Goal: Task Accomplishment & Management: Use online tool/utility

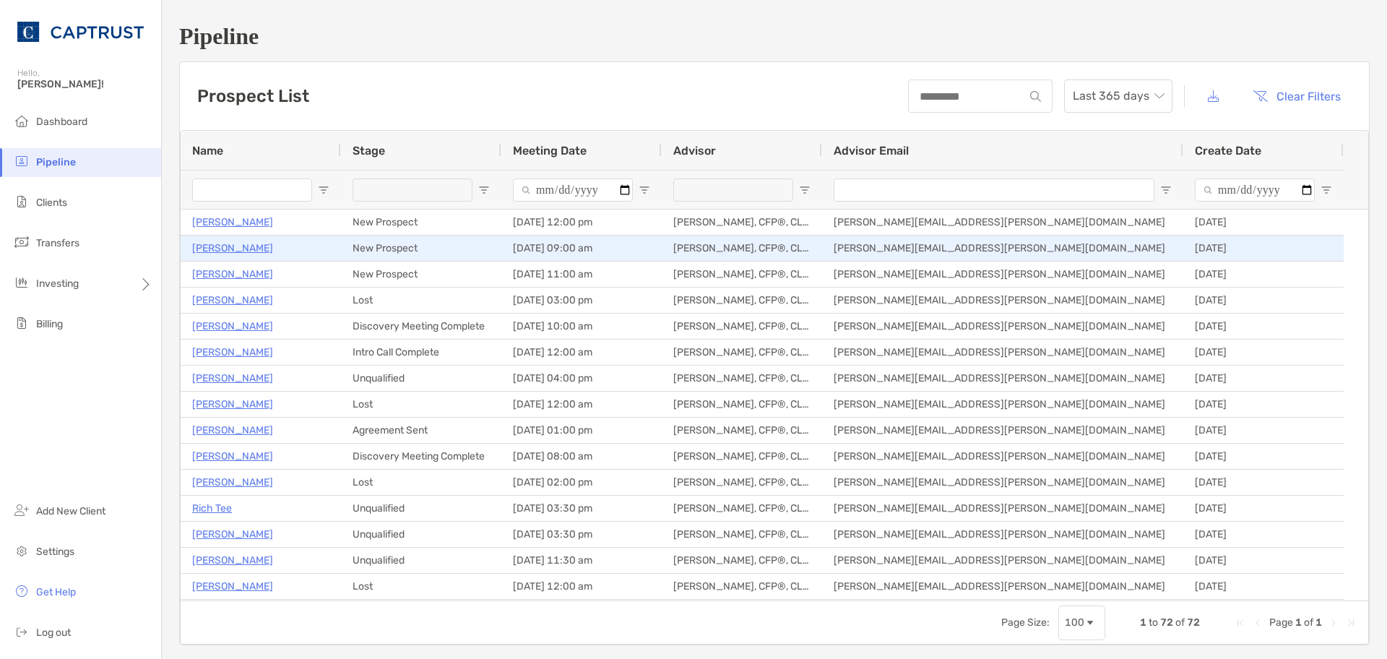
click at [237, 251] on p "[PERSON_NAME]" at bounding box center [232, 248] width 81 height 18
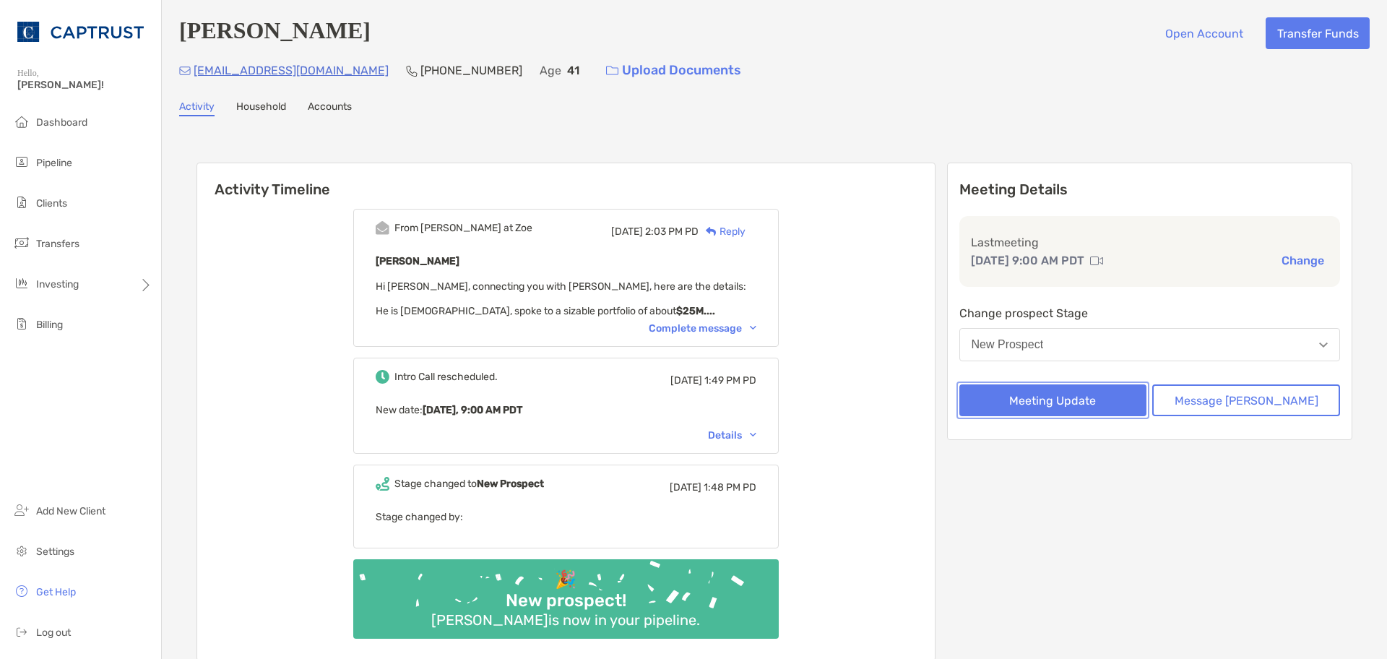
click at [1109, 402] on button "Meeting Update" at bounding box center [1053, 400] width 188 height 32
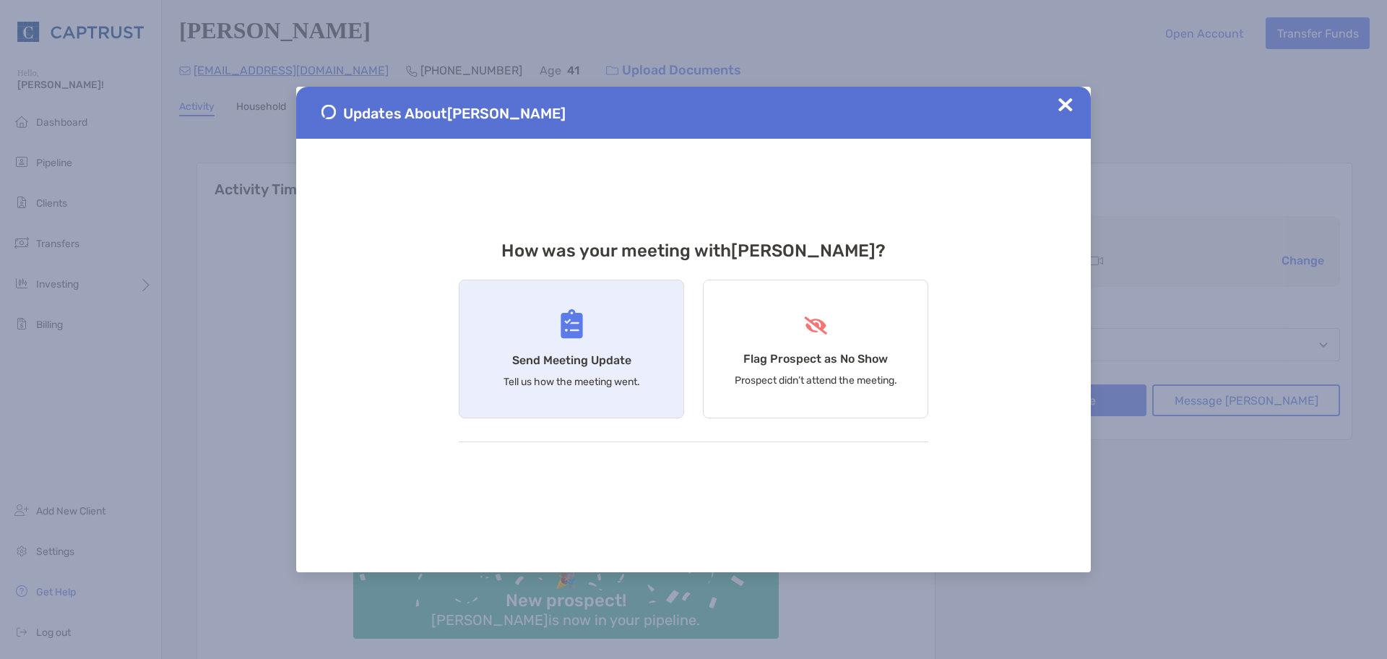
click at [575, 360] on h4 "Send Meeting Update" at bounding box center [571, 360] width 119 height 14
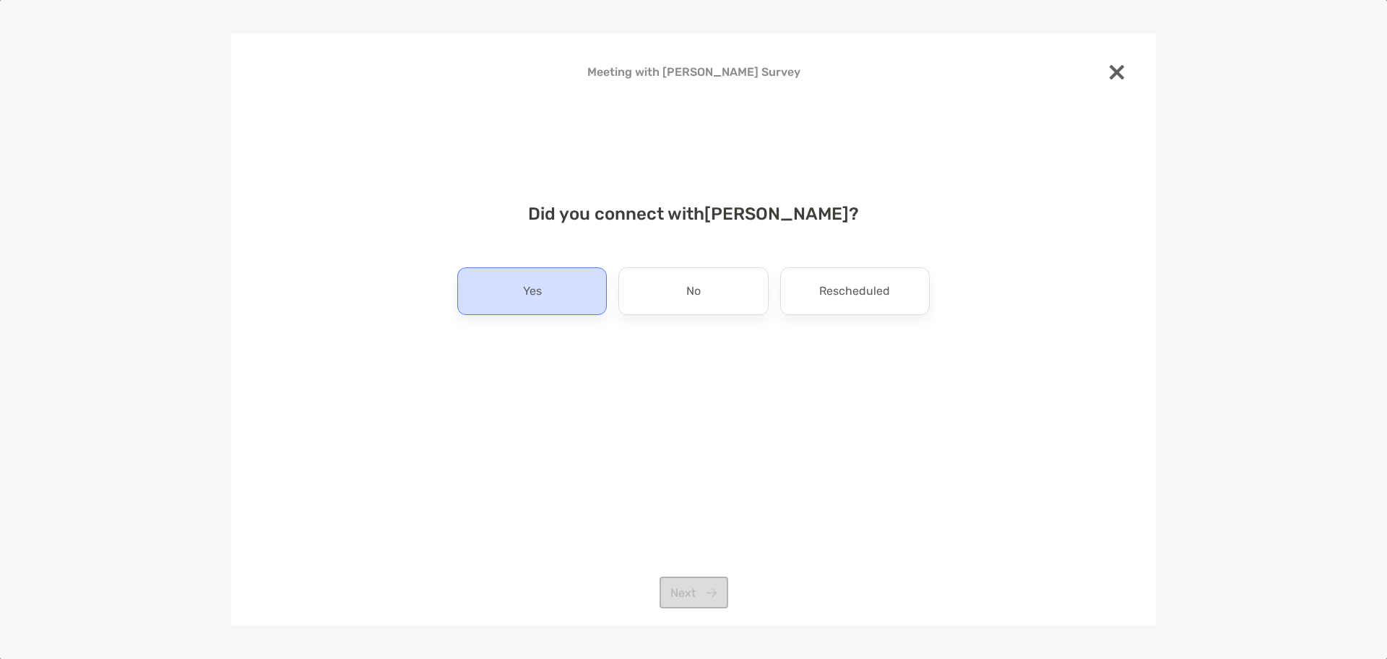
click at [559, 284] on div "Yes" at bounding box center [532, 291] width 150 height 48
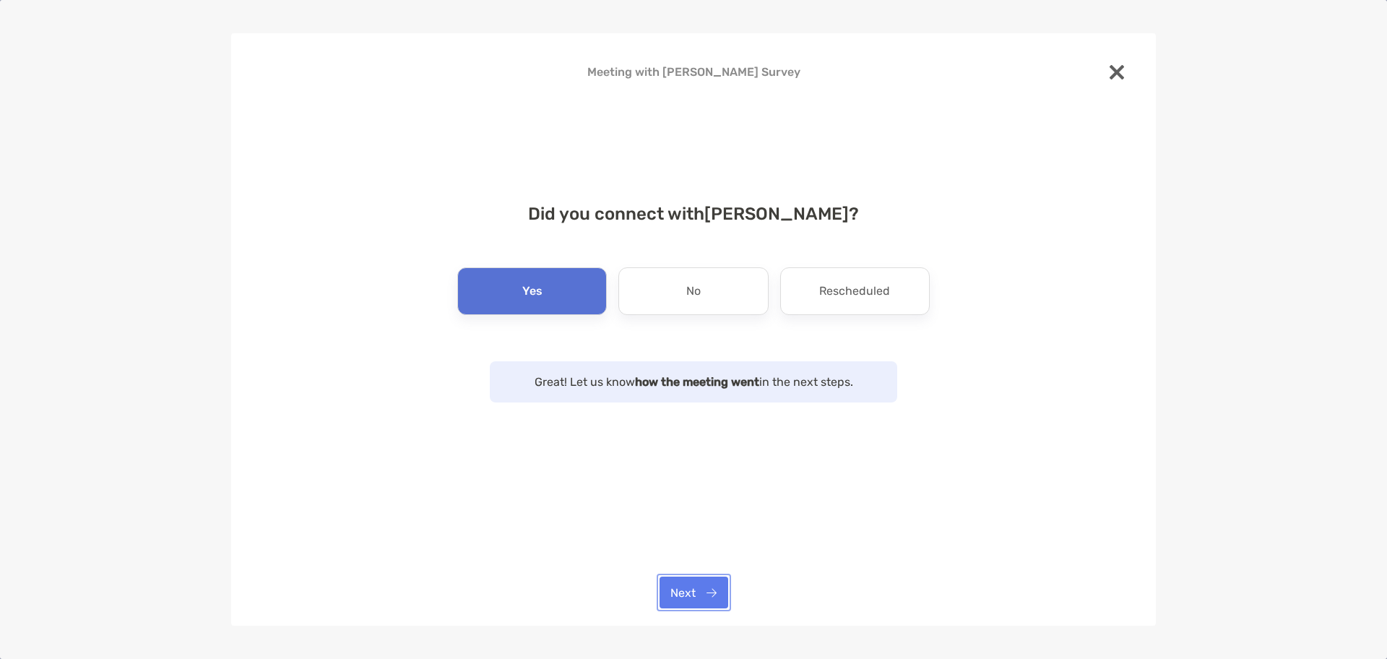
click at [680, 589] on button "Next" at bounding box center [694, 593] width 69 height 32
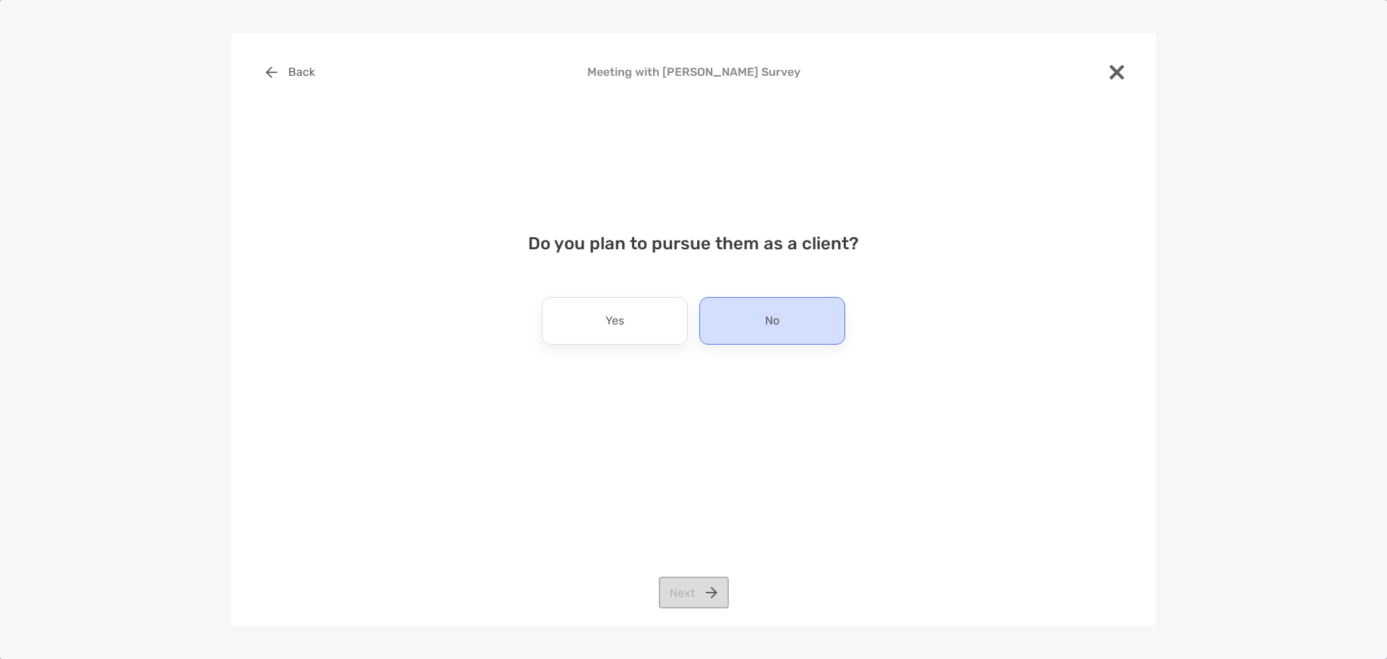
click at [740, 312] on div "No" at bounding box center [772, 321] width 146 height 48
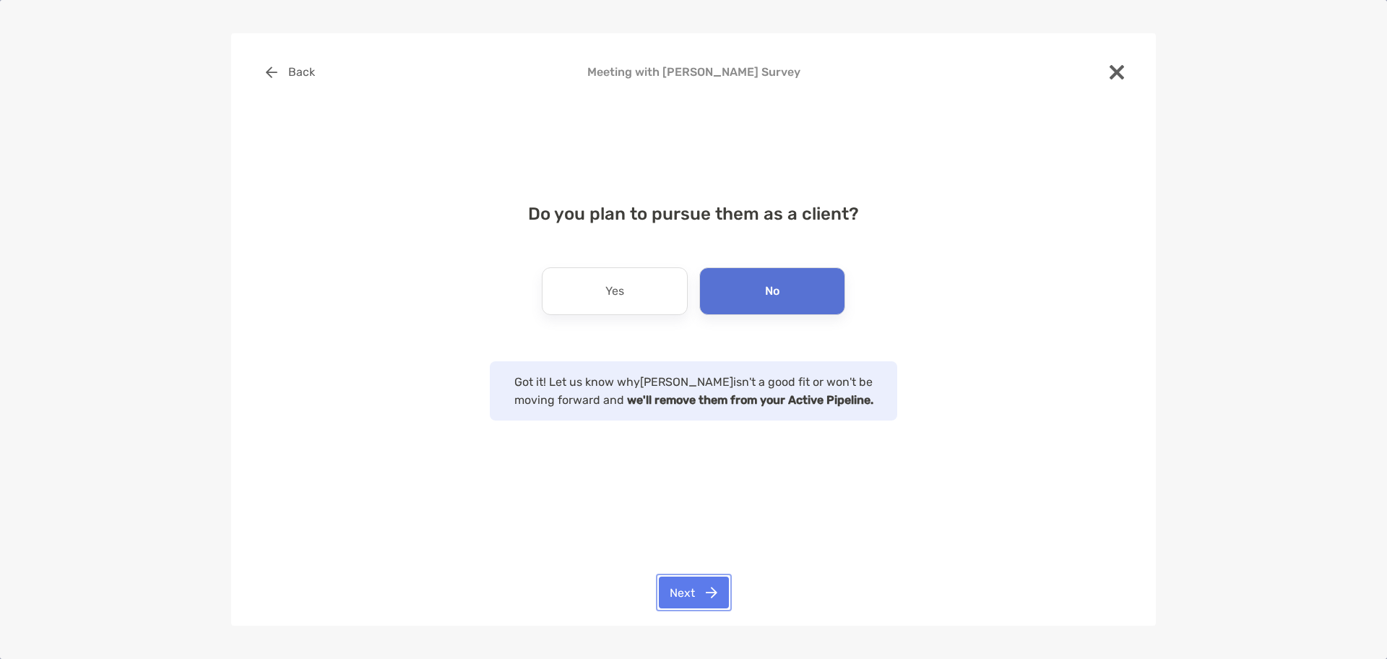
click at [693, 586] on button "Next" at bounding box center [694, 593] width 70 height 32
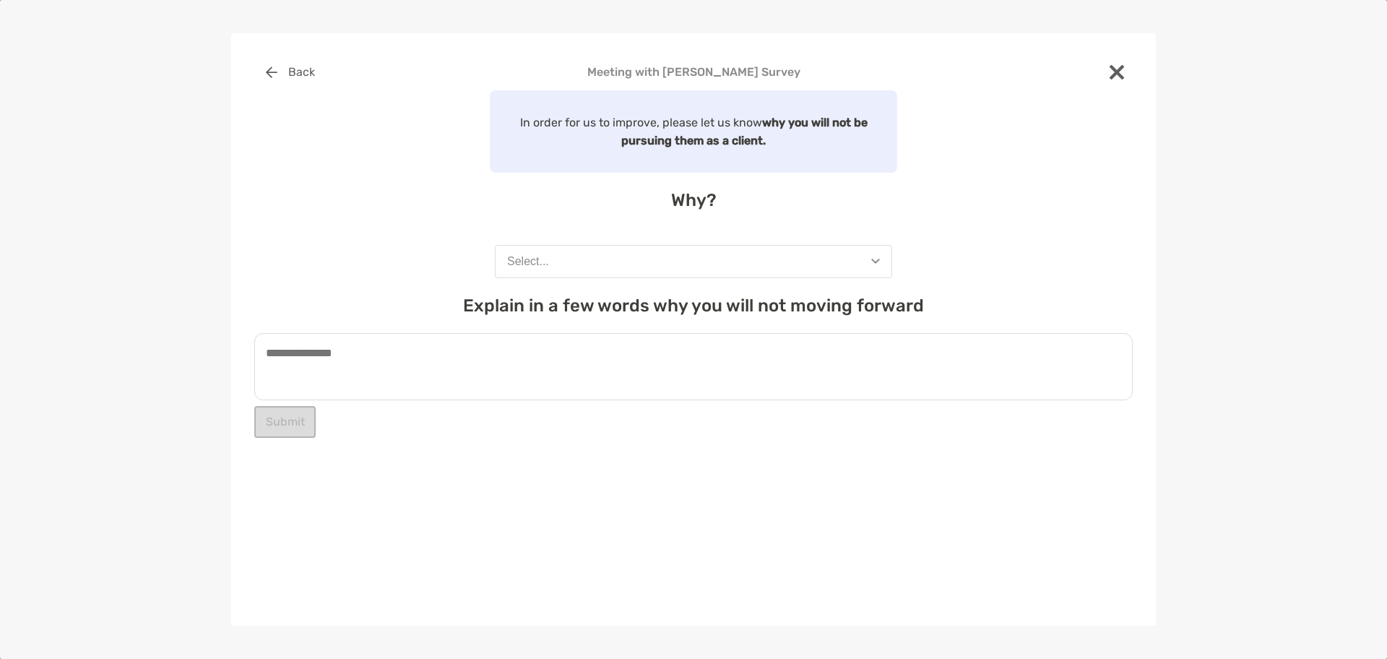
click at [558, 270] on button "Select..." at bounding box center [693, 261] width 397 height 33
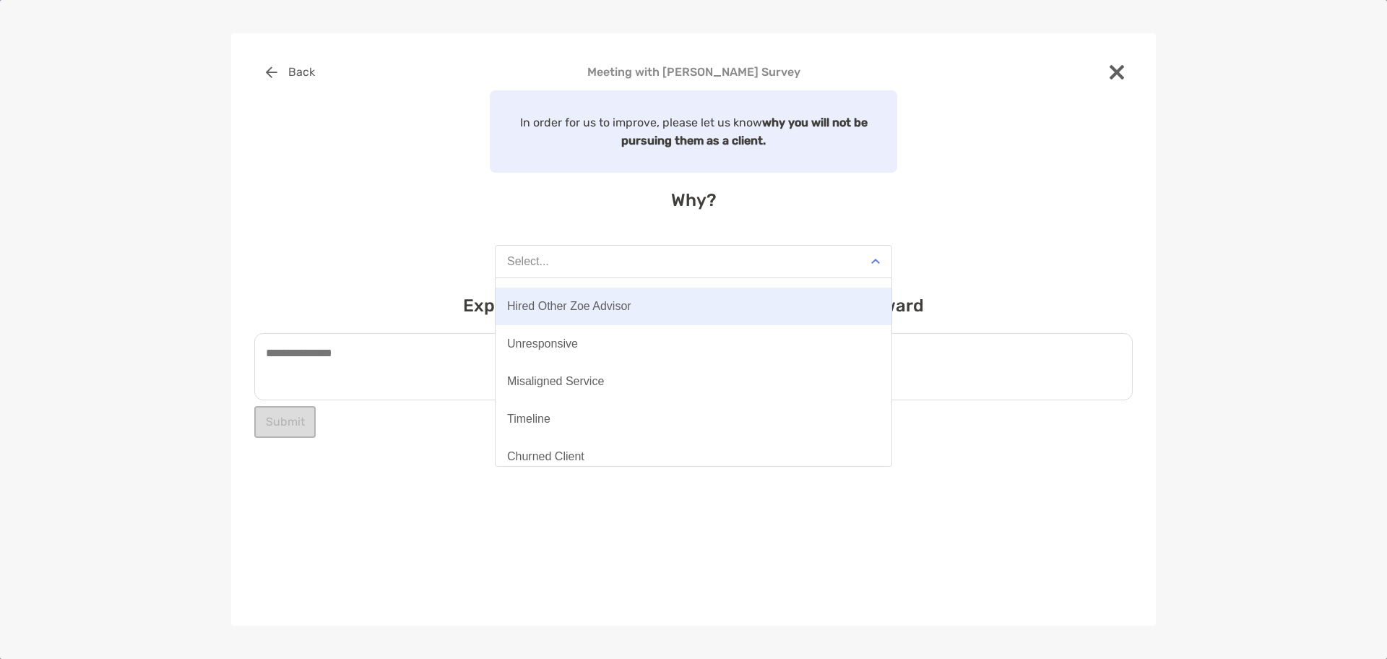
scroll to position [113, 0]
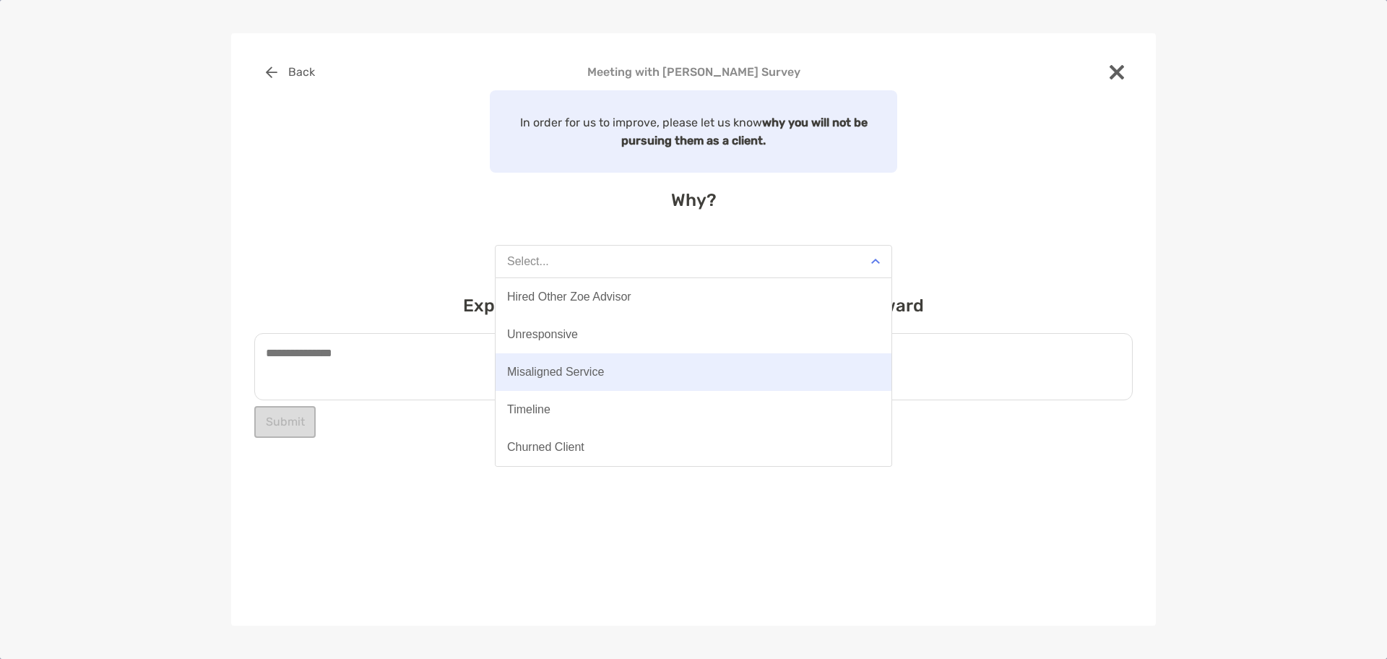
click at [542, 368] on div "Misaligned Service" at bounding box center [555, 372] width 97 height 13
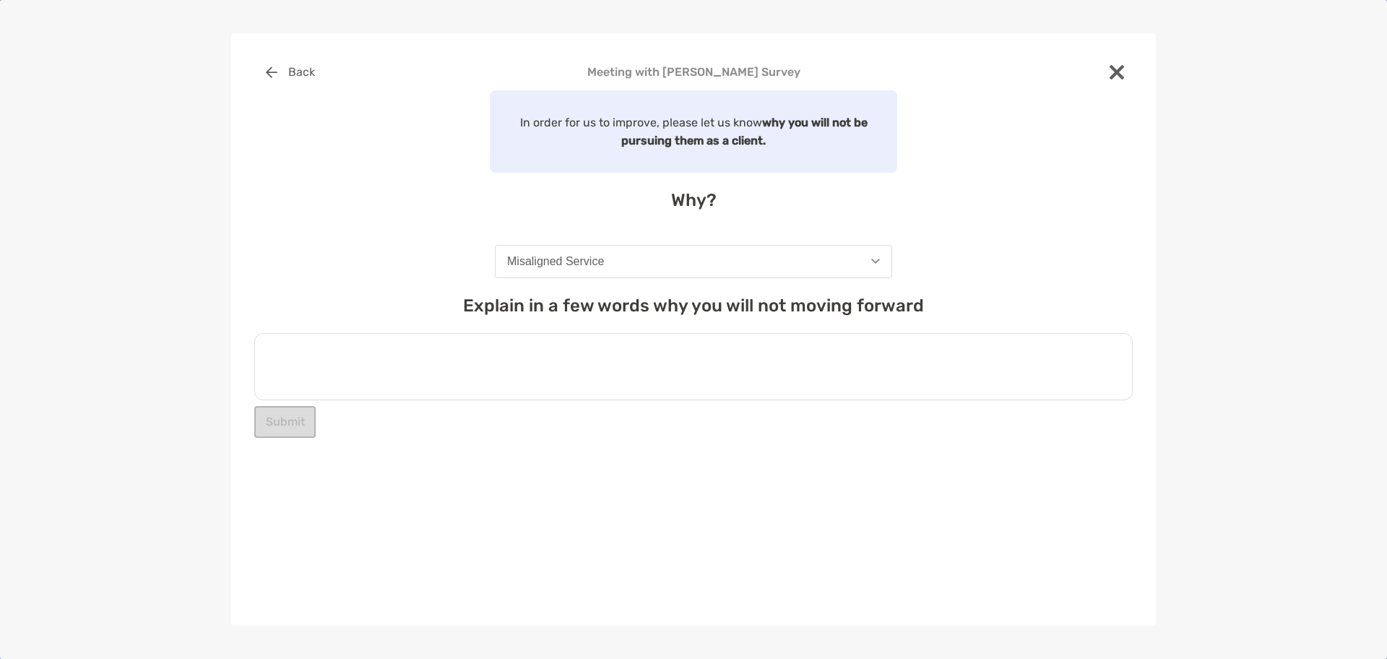
click at [468, 354] on textarea at bounding box center [693, 366] width 878 height 67
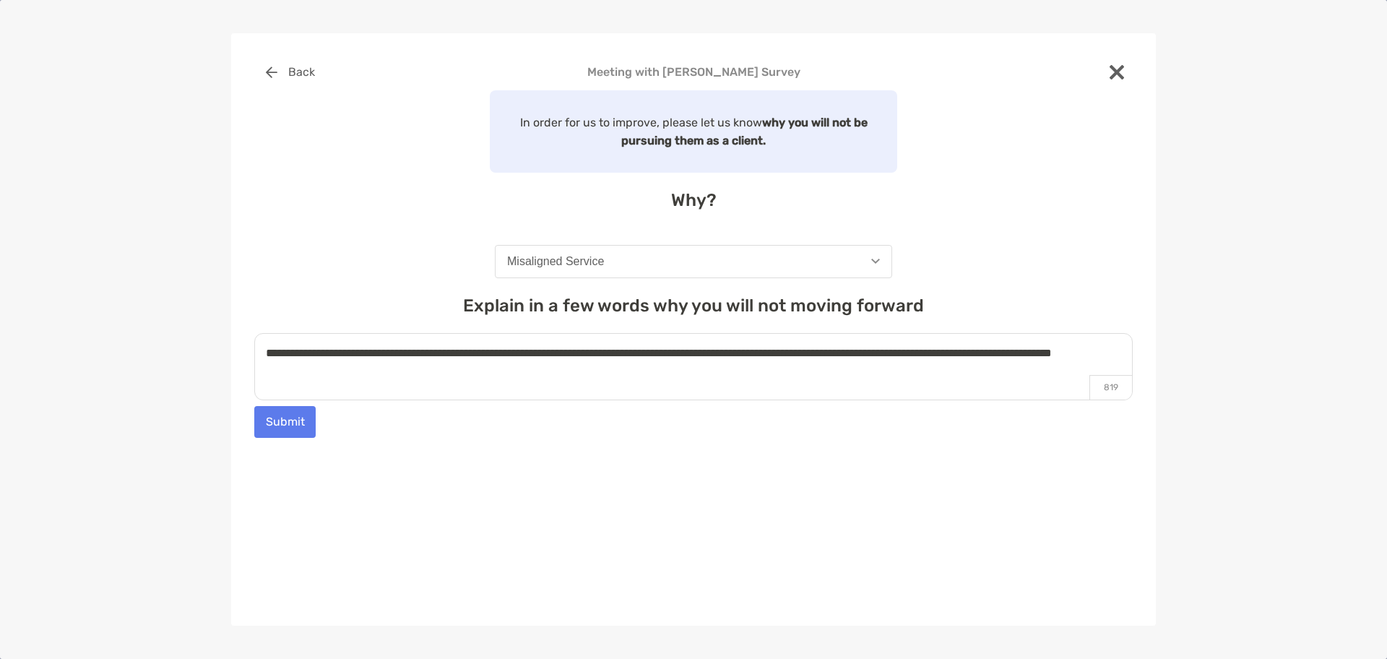
drag, startPoint x: 362, startPoint y: 354, endPoint x: 249, endPoint y: 345, distance: 113.8
click at [249, 345] on div "**********" at bounding box center [693, 329] width 925 height 593
type textarea "**********"
click at [279, 420] on button "Submit" at bounding box center [284, 422] width 61 height 32
